Goal: Use online tool/utility: Utilize a website feature to perform a specific function

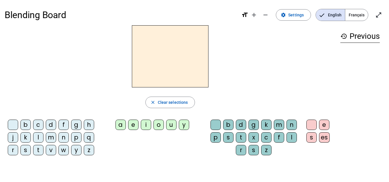
drag, startPoint x: 0, startPoint y: 0, endPoint x: 50, endPoint y: 138, distance: 146.8
click at [50, 138] on div "m" at bounding box center [51, 138] width 10 height 10
click at [122, 127] on div "a" at bounding box center [121, 125] width 10 height 10
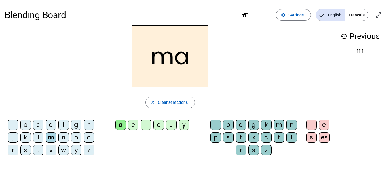
click at [37, 151] on div "t" at bounding box center [38, 150] width 10 height 10
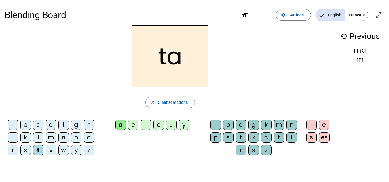
click at [37, 137] on div "l" at bounding box center [38, 138] width 10 height 10
click at [231, 139] on div "s" at bounding box center [228, 138] width 10 height 10
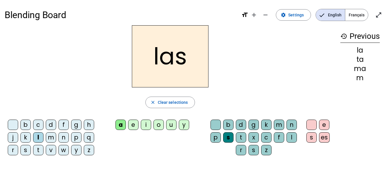
click at [75, 136] on div "p" at bounding box center [76, 138] width 10 height 10
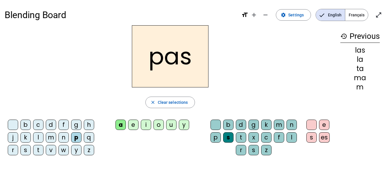
click at [39, 151] on div "t" at bounding box center [38, 150] width 10 height 10
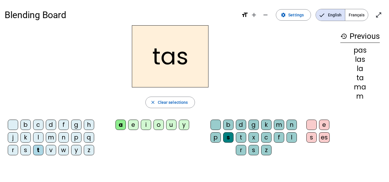
click at [230, 138] on div "s" at bounding box center [228, 138] width 10 height 10
click at [211, 125] on div at bounding box center [216, 125] width 10 height 10
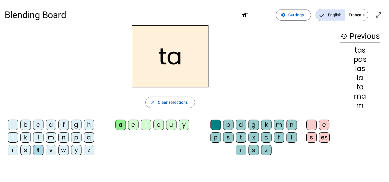
click at [26, 150] on div "s" at bounding box center [25, 150] width 10 height 10
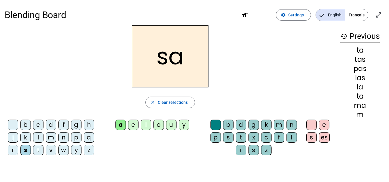
click at [290, 135] on div "l" at bounding box center [292, 138] width 10 height 10
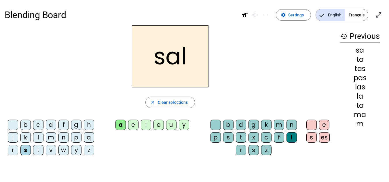
click at [54, 137] on div "m" at bounding box center [51, 138] width 10 height 10
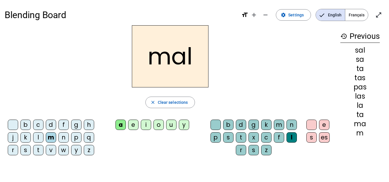
click at [26, 124] on div "b" at bounding box center [25, 125] width 10 height 10
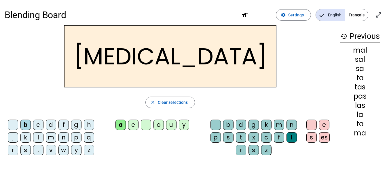
click at [228, 139] on div "s" at bounding box center [228, 138] width 10 height 10
